Goal: Information Seeking & Learning: Find specific fact

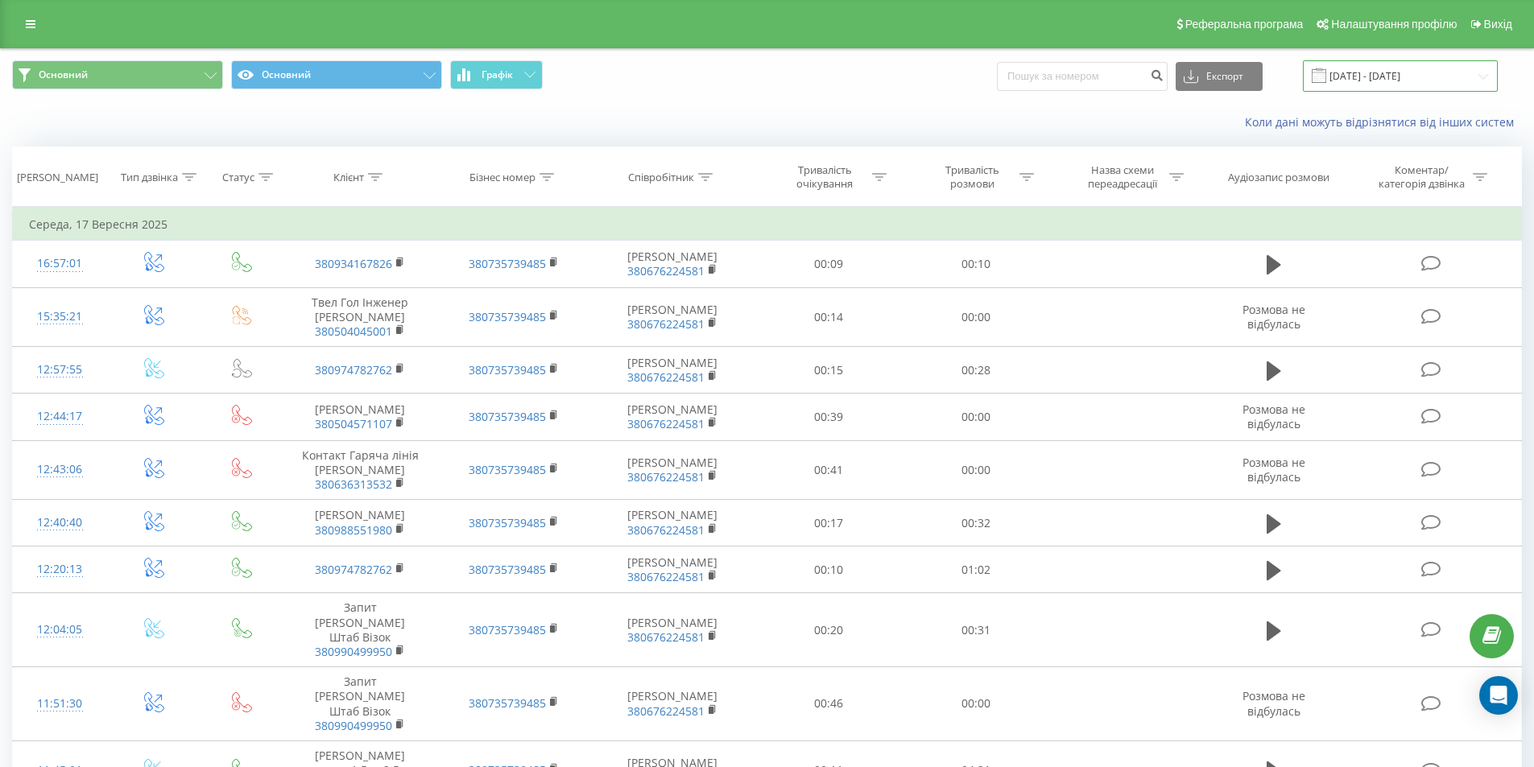
click at [1421, 88] on input "17.09.2025 - 17.09.2025" at bounding box center [1400, 75] width 195 height 31
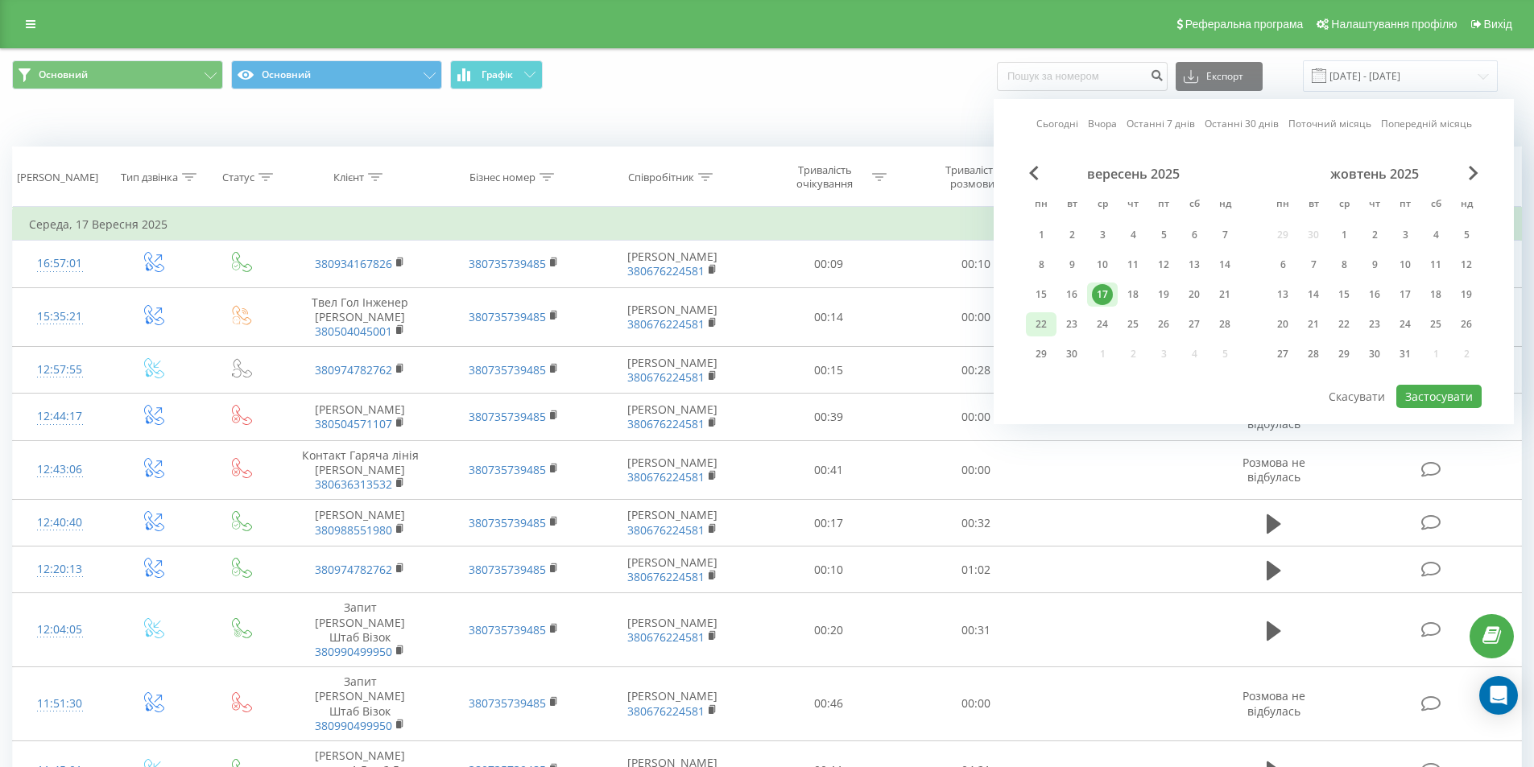
click at [1047, 326] on div "22" at bounding box center [1041, 324] width 21 height 21
click at [1437, 398] on button "Застосувати" at bounding box center [1438, 396] width 85 height 23
type input "22.09.2025 - 22.09.2025"
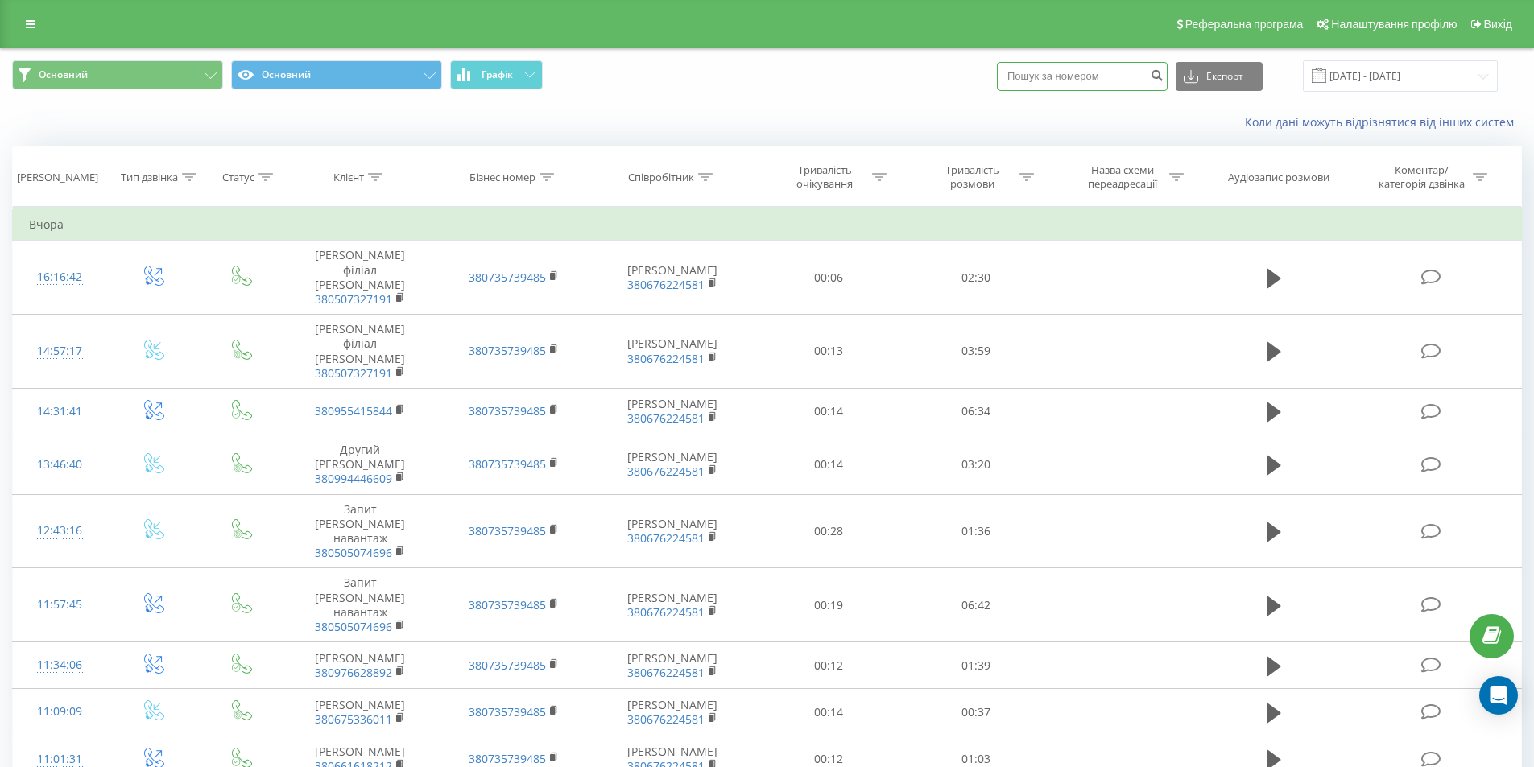
click at [1054, 75] on input at bounding box center [1082, 76] width 171 height 29
paste input "0955415844"
type input "0955415844"
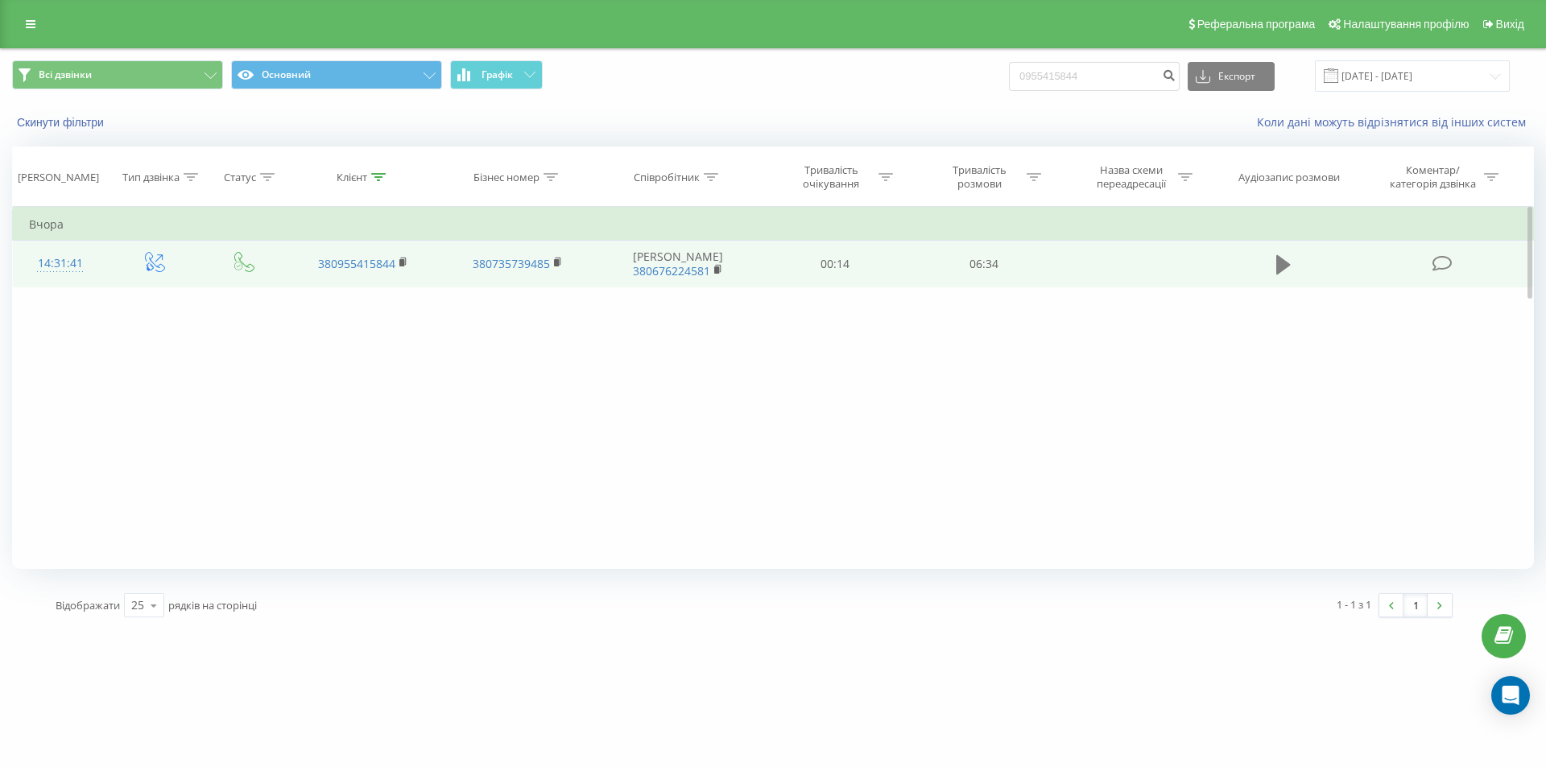
click at [1276, 271] on button at bounding box center [1284, 265] width 24 height 24
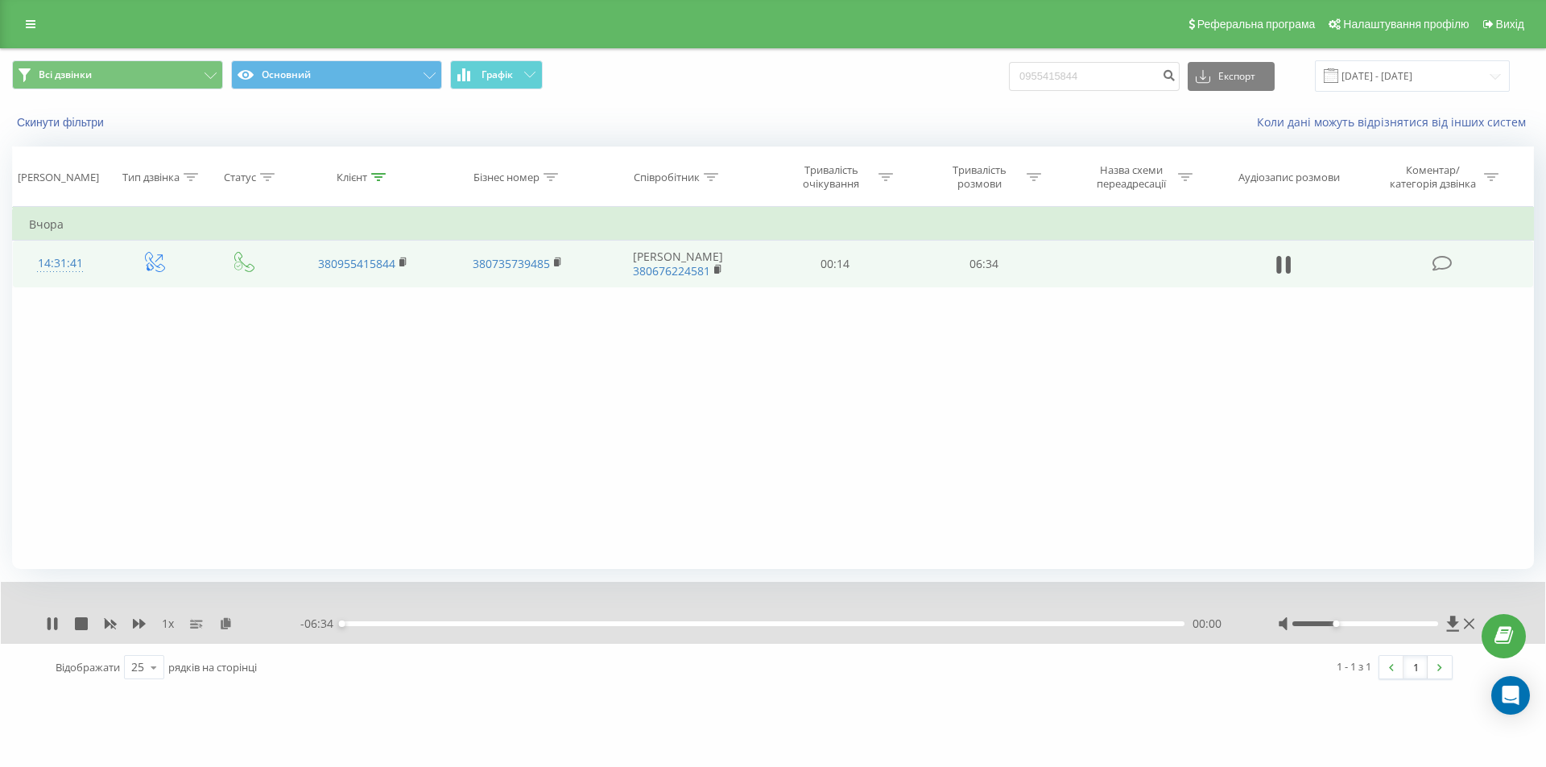
drag, startPoint x: 1351, startPoint y: 623, endPoint x: 1342, endPoint y: 625, distance: 9.0
click at [1342, 625] on div at bounding box center [1365, 624] width 147 height 5
drag, startPoint x: 1334, startPoint y: 625, endPoint x: 1344, endPoint y: 626, distance: 10.5
click at [1344, 626] on div at bounding box center [1365, 624] width 147 height 5
drag, startPoint x: 1352, startPoint y: 626, endPoint x: 1361, endPoint y: 626, distance: 8.9
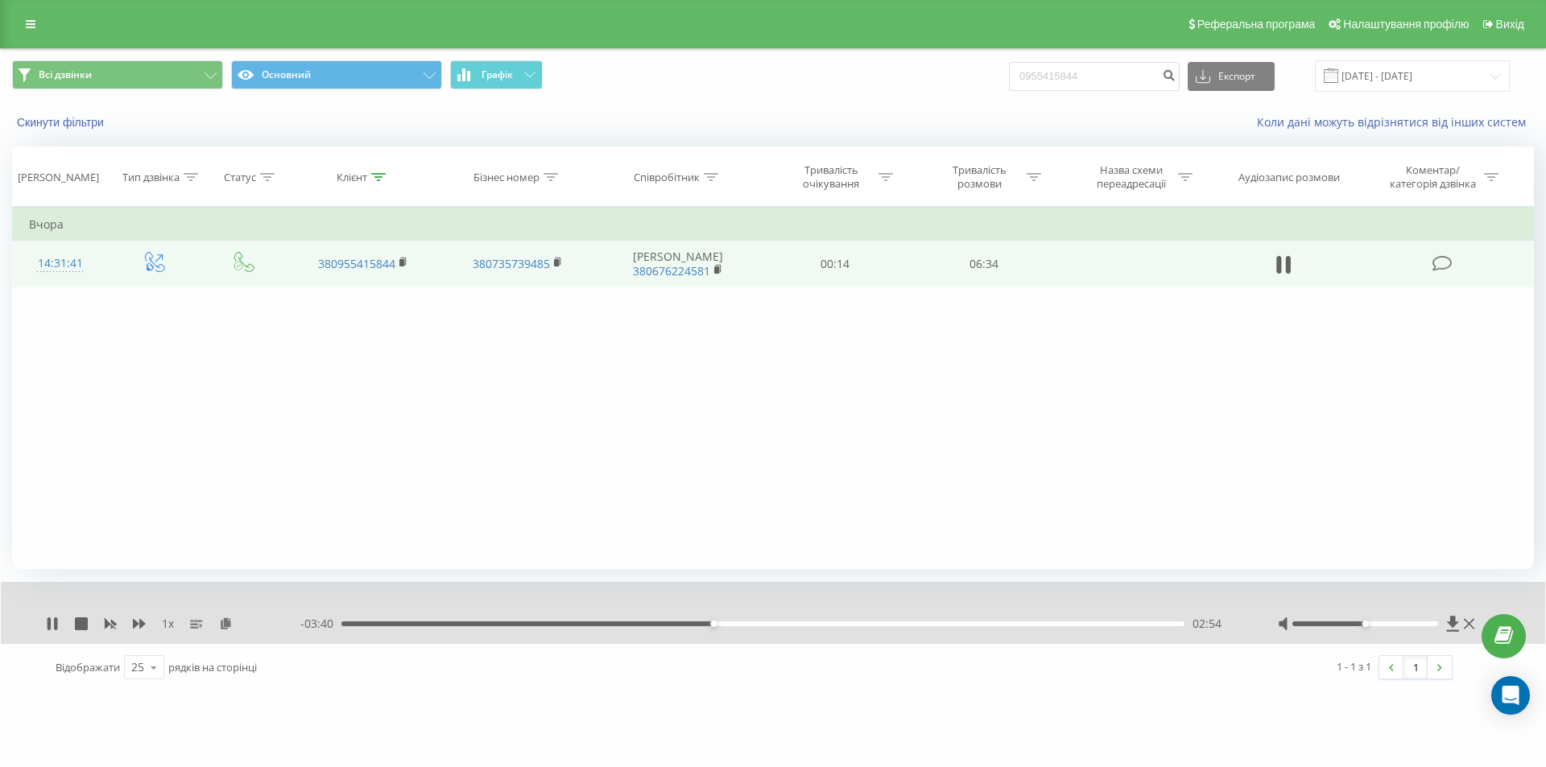
click at [1361, 626] on div at bounding box center [1365, 624] width 147 height 5
click at [1265, 358] on div "Фільтрувати за умовою Дорівнює Введіть значення Скасувати OK Фільтрувати за умо…" at bounding box center [773, 388] width 1522 height 362
drag, startPoint x: 1032, startPoint y: 76, endPoint x: 918, endPoint y: 77, distance: 113.5
click at [918, 77] on div "Всі дзвінки Основний Графік 0955415844 Експорт .csv .xls .xlsx [DATE] - [DATE]" at bounding box center [773, 75] width 1522 height 31
paste input "50 507 4696"
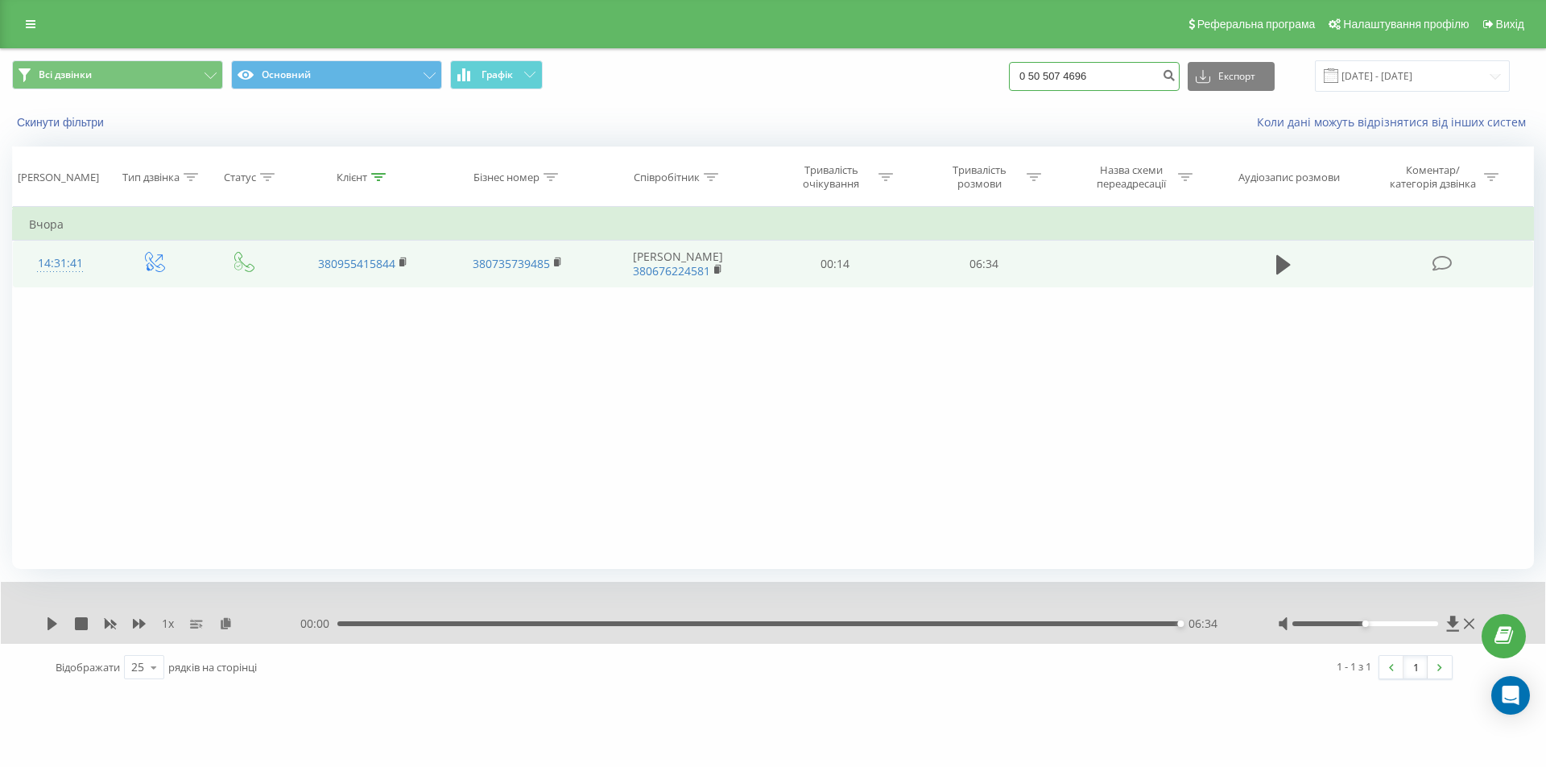
type input "0 50 507 4696"
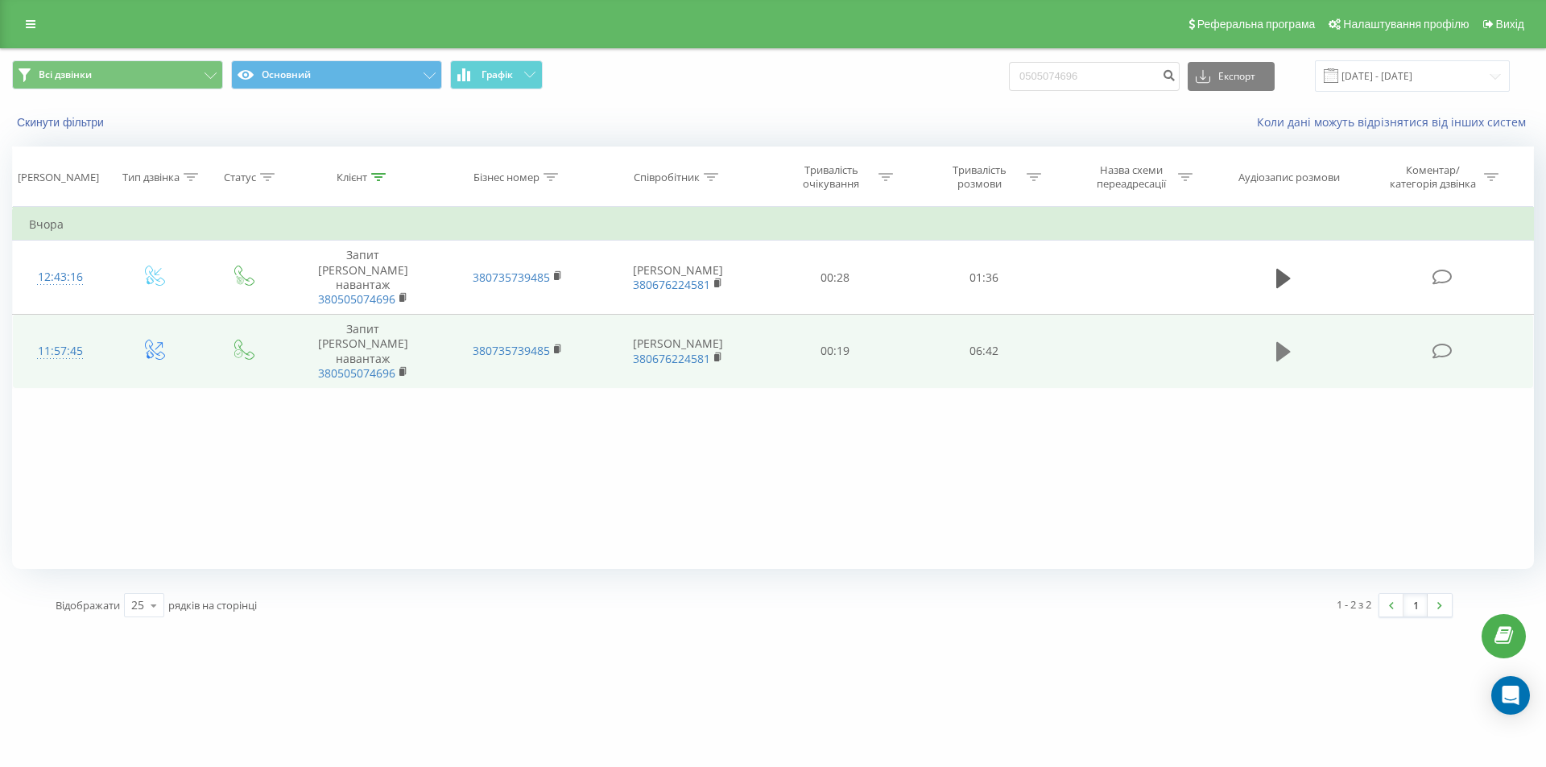
click at [1278, 342] on icon at bounding box center [1283, 351] width 14 height 19
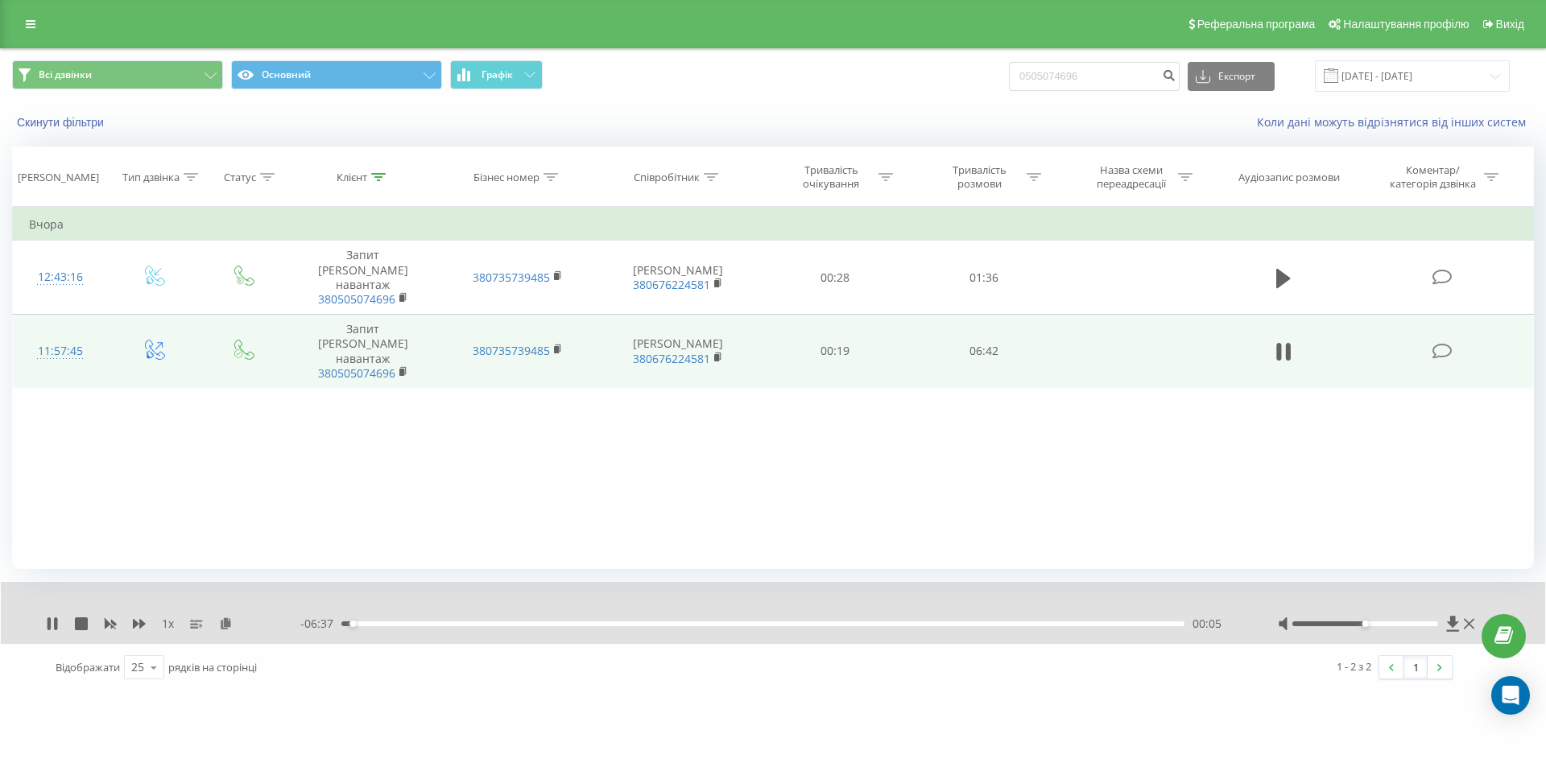
click at [419, 622] on div "00:05" at bounding box center [762, 624] width 843 height 5
click at [537, 622] on div "00:43" at bounding box center [762, 624] width 843 height 5
click at [1286, 343] on icon at bounding box center [1288, 352] width 5 height 18
click at [937, 32] on div "Реферальна програма Налаштування профілю Вихід" at bounding box center [773, 24] width 1546 height 48
drag, startPoint x: 1061, startPoint y: 87, endPoint x: 876, endPoint y: 87, distance: 184.4
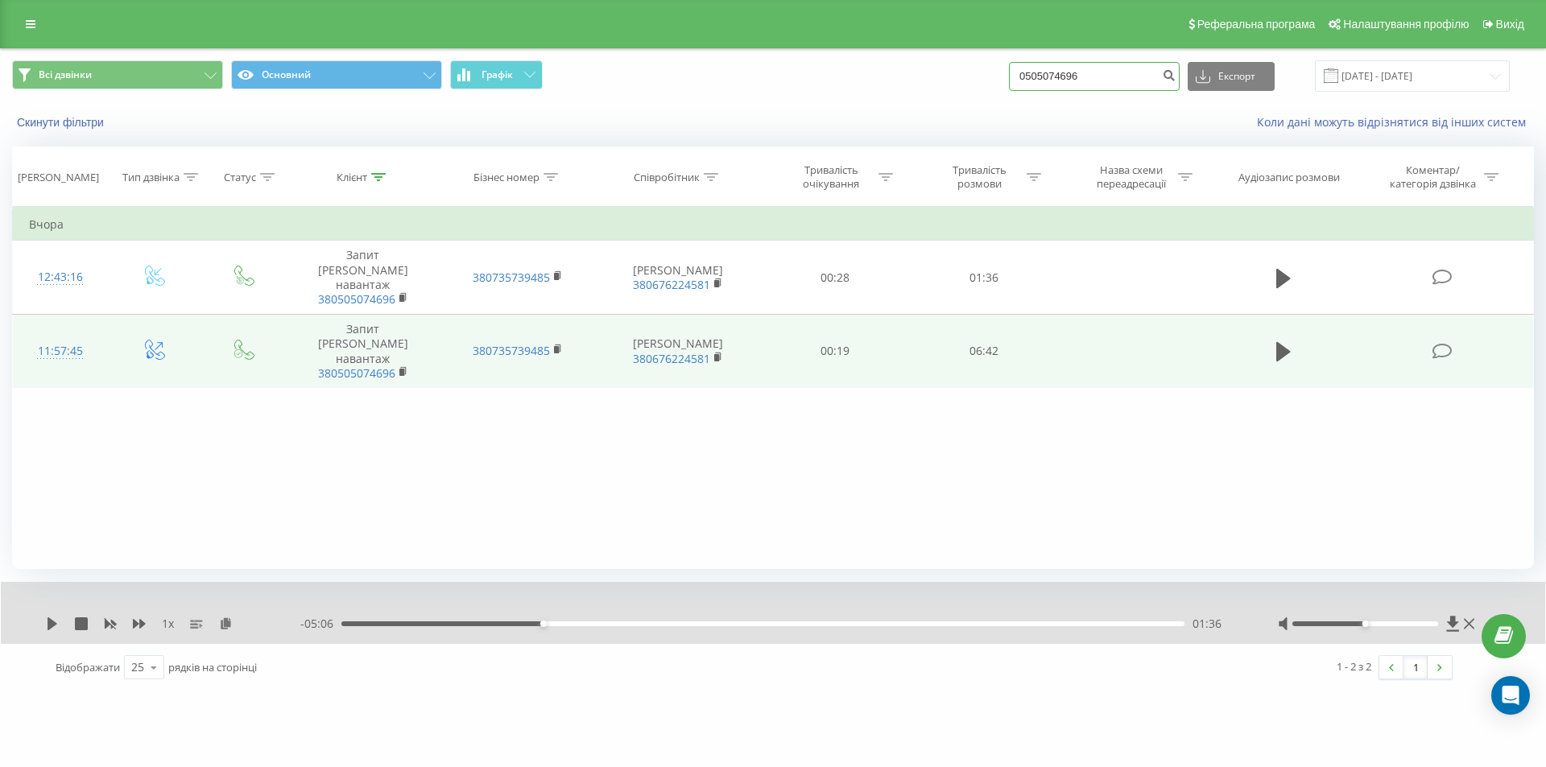
click at [876, 87] on div "Всі дзвінки Основний Графік 0505074696 Експорт .csv .xls .xlsx 23.06.2025 - 23.…" at bounding box center [773, 75] width 1522 height 31
paste input "66 293 433"
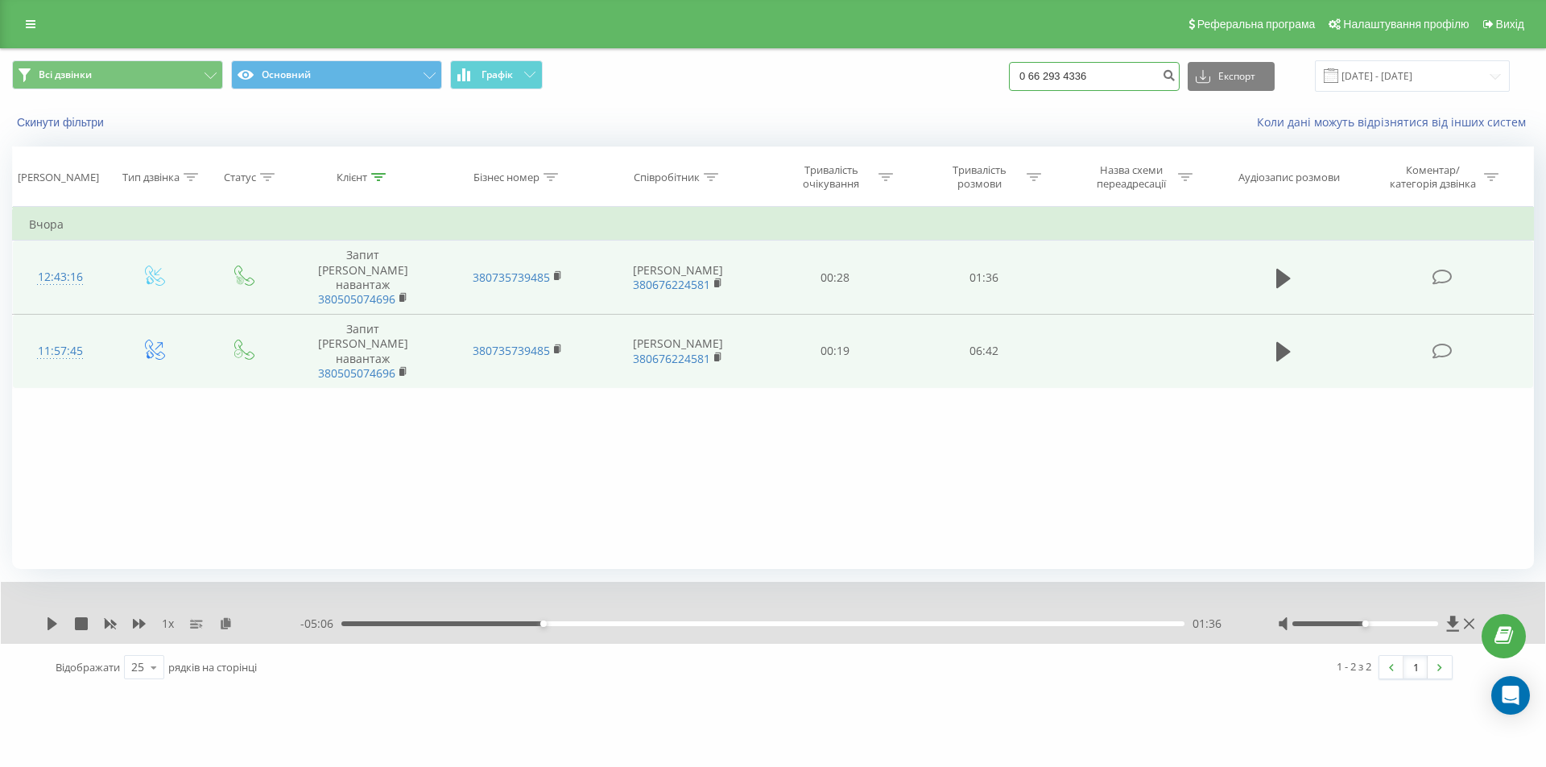
type input "0 66 293 4336"
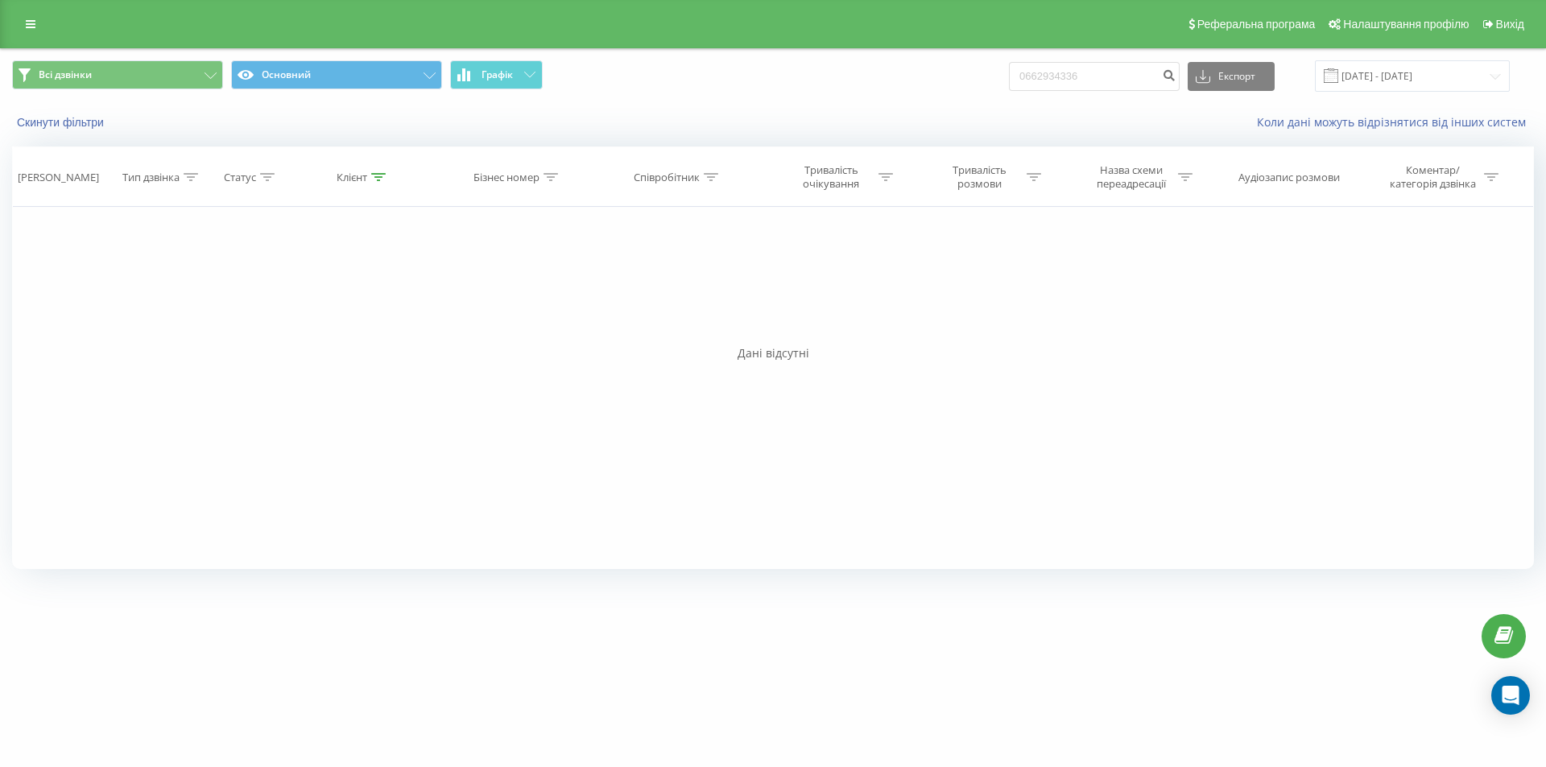
click at [109, 606] on div "[DOMAIN_NAME] 0662934336 Проекти [DOMAIN_NAME] Центр звернень Журнал дзвінків Ж…" at bounding box center [773, 383] width 1546 height 767
